Goal: Transaction & Acquisition: Purchase product/service

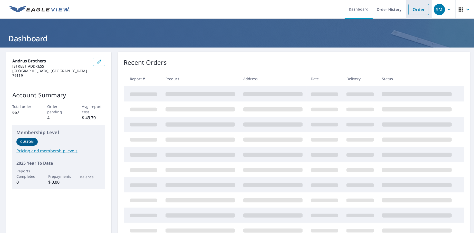
click at [411, 10] on link "Order" at bounding box center [418, 9] width 21 height 11
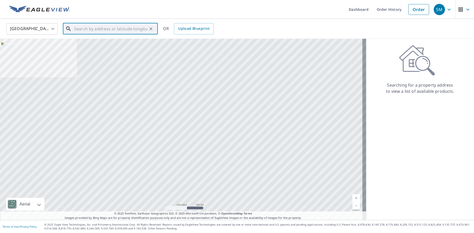
click at [91, 32] on input "text" at bounding box center [110, 29] width 73 height 14
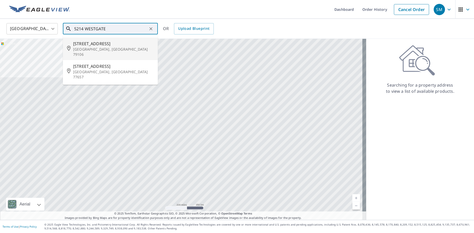
click at [99, 48] on p "[GEOGRAPHIC_DATA], [GEOGRAPHIC_DATA] 79106" at bounding box center [113, 52] width 81 height 10
type input "[STREET_ADDRESS][PERSON_NAME]"
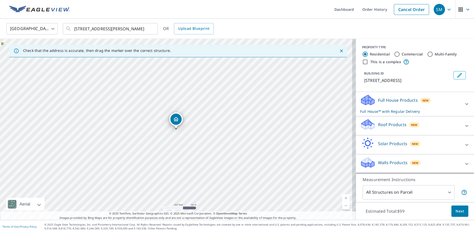
click at [384, 123] on p "Roof Products" at bounding box center [392, 124] width 28 height 6
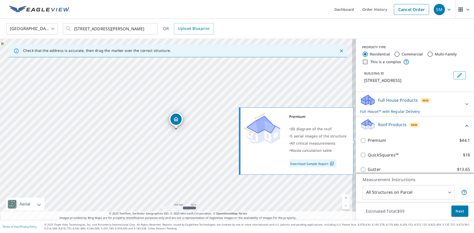
click at [373, 138] on p "Premium" at bounding box center [377, 140] width 18 height 6
click at [368, 138] on input "Premium $44.1" at bounding box center [364, 140] width 8 height 6
checkbox input "true"
checkbox input "false"
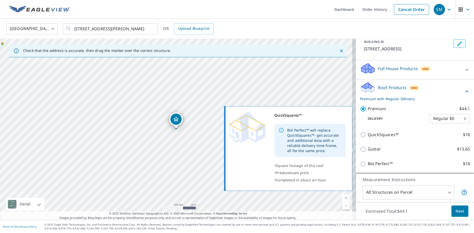
scroll to position [70, 0]
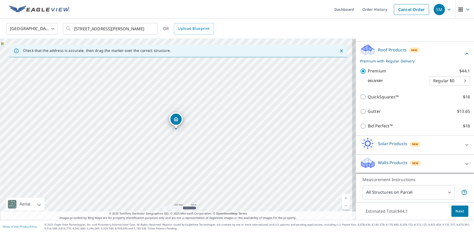
click at [362, 209] on p "Estimated Total: $44.1" at bounding box center [387, 210] width 50 height 11
click at [466, 180] on div "Measurement Instructions All Structures on Parcel 3 ​" at bounding box center [415, 188] width 118 height 28
click at [458, 210] on span "Next" at bounding box center [460, 211] width 9 height 6
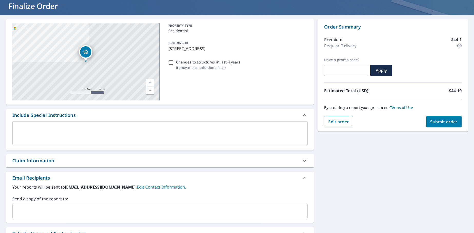
scroll to position [43, 0]
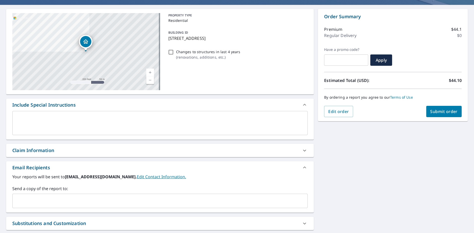
click at [76, 149] on div "Claim Information" at bounding box center [155, 150] width 286 height 7
checkbox input "true"
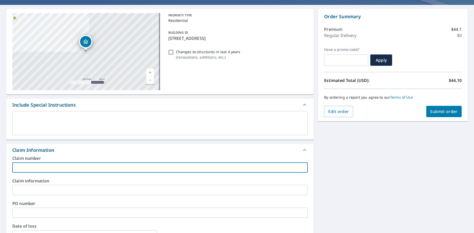
click at [72, 164] on input "text" at bounding box center [160, 167] width 296 height 10
type input "J"
checkbox input "true"
type input "JD"
checkbox input "true"
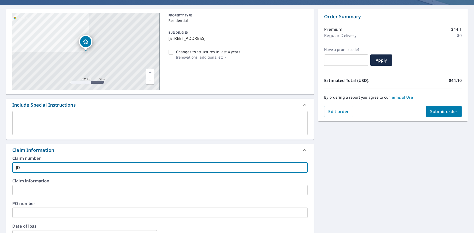
type input "JD2"
checkbox input "true"
type input "JD25"
checkbox input "true"
type input "JD25-"
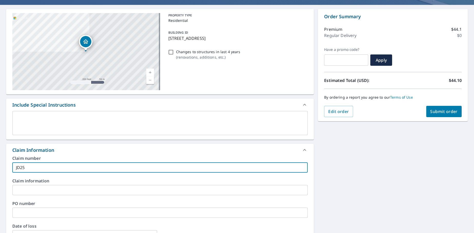
checkbox input "true"
type input "JD25-1"
checkbox input "true"
type input "JD25-17"
checkbox input "true"
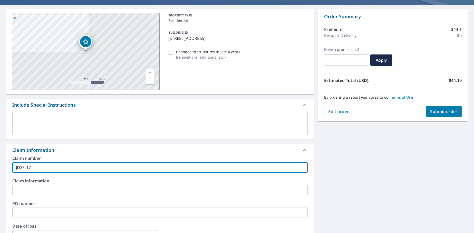
type input "JD25-179"
checkbox input "true"
type input "JD25-1799"
checkbox input "true"
type input "JD25-1799"
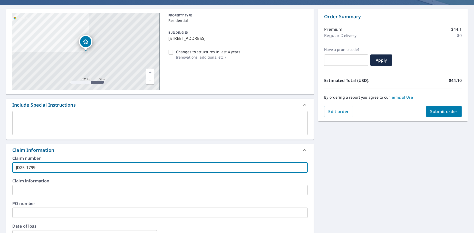
click at [63, 188] on input "text" at bounding box center [160, 190] width 296 height 10
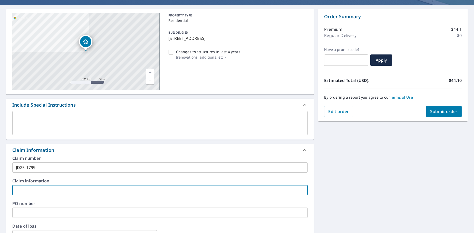
type input "J"
checkbox input "true"
type input "JD"
checkbox input "true"
type input "JD2"
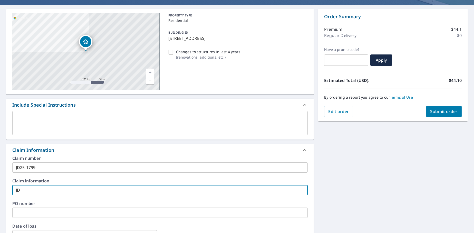
checkbox input "true"
type input "JD25"
checkbox input "true"
type input "JD25-"
checkbox input "true"
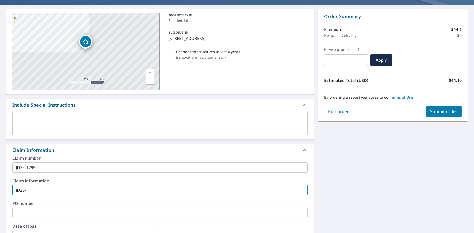
type input "JD25-1"
checkbox input "true"
type input "JD25-17"
checkbox input "true"
type input "JD25-179"
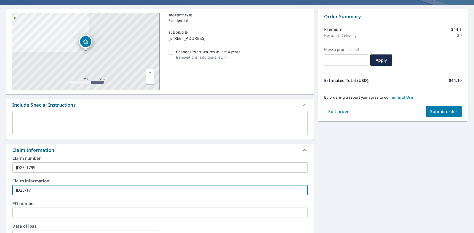
checkbox input "true"
type input "JD25-1799"
checkbox input "true"
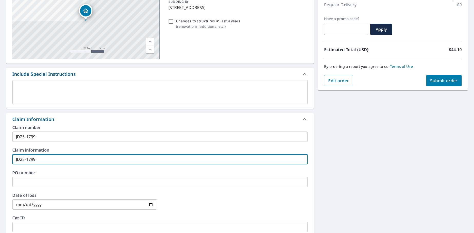
scroll to position [85, 0]
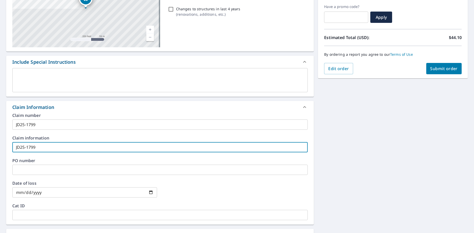
type input "JD25-1799"
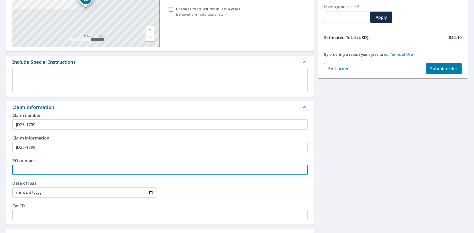
click at [56, 165] on input "text" at bounding box center [160, 170] width 296 height 10
type input "J"
checkbox input "true"
type input "JD"
checkbox input "true"
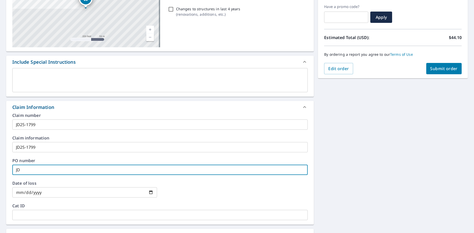
type input "JD2"
checkbox input "true"
type input "JD25"
checkbox input "true"
type input "JD25-"
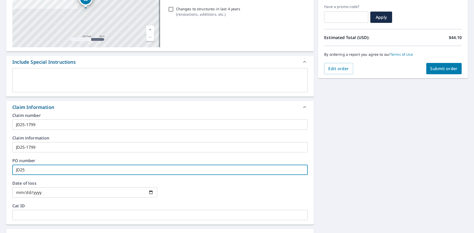
checkbox input "true"
type input "JD25-1"
checkbox input "true"
type input "JD25-17"
checkbox input "true"
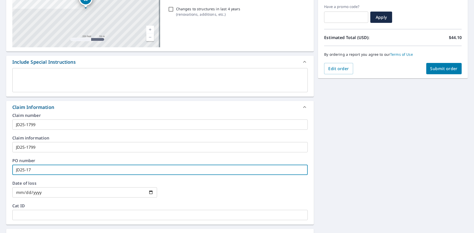
type input "JD25-179"
checkbox input "true"
type input "JD25-1799"
checkbox input "true"
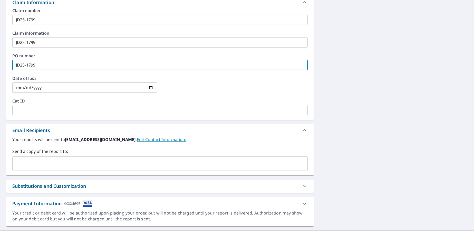
scroll to position [200, 0]
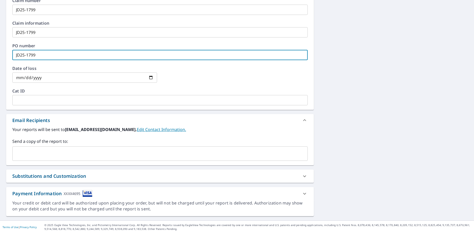
type input "JD25-1799"
click at [52, 153] on input "text" at bounding box center [156, 154] width 283 height 10
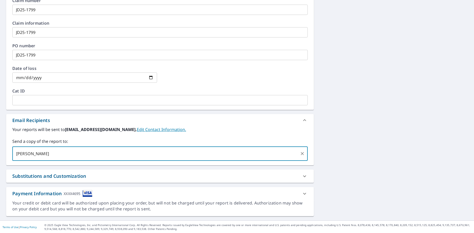
type input "[PERSON_NAME]"
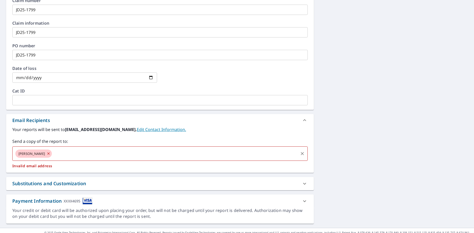
click at [47, 153] on icon at bounding box center [48, 153] width 2 height 2
checkbox input "true"
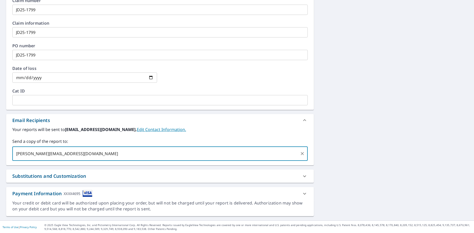
type input "[PERSON_NAME][EMAIL_ADDRESS][DOMAIN_NAME]"
checkbox input "true"
click at [218, 128] on label "Your reports will be sent to [EMAIL_ADDRESS][DOMAIN_NAME]. Edit Contact Informa…" at bounding box center [160, 129] width 296 height 6
click at [142, 155] on input "text" at bounding box center [203, 154] width 190 height 10
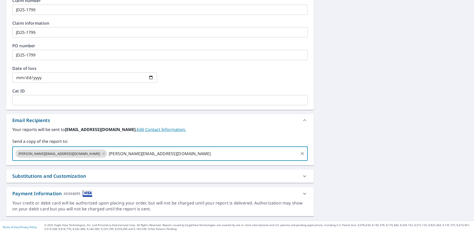
type input "[PERSON_NAME][EMAIL_ADDRESS][DOMAIN_NAME]"
click at [220, 138] on label "Send a copy of the report to:" at bounding box center [160, 141] width 296 height 6
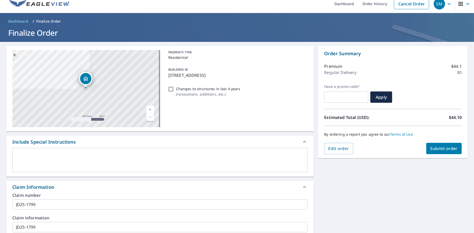
scroll to position [0, 0]
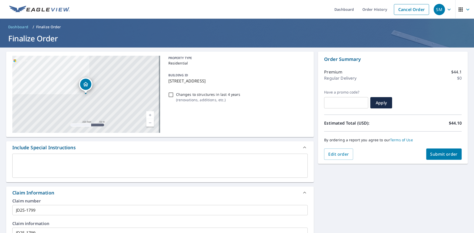
click at [438, 156] on span "Submit order" at bounding box center [444, 154] width 27 height 6
checkbox input "true"
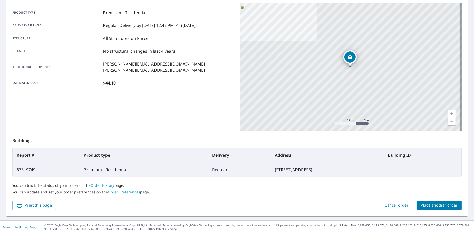
scroll to position [69, 0]
